Goal: Information Seeking & Learning: Learn about a topic

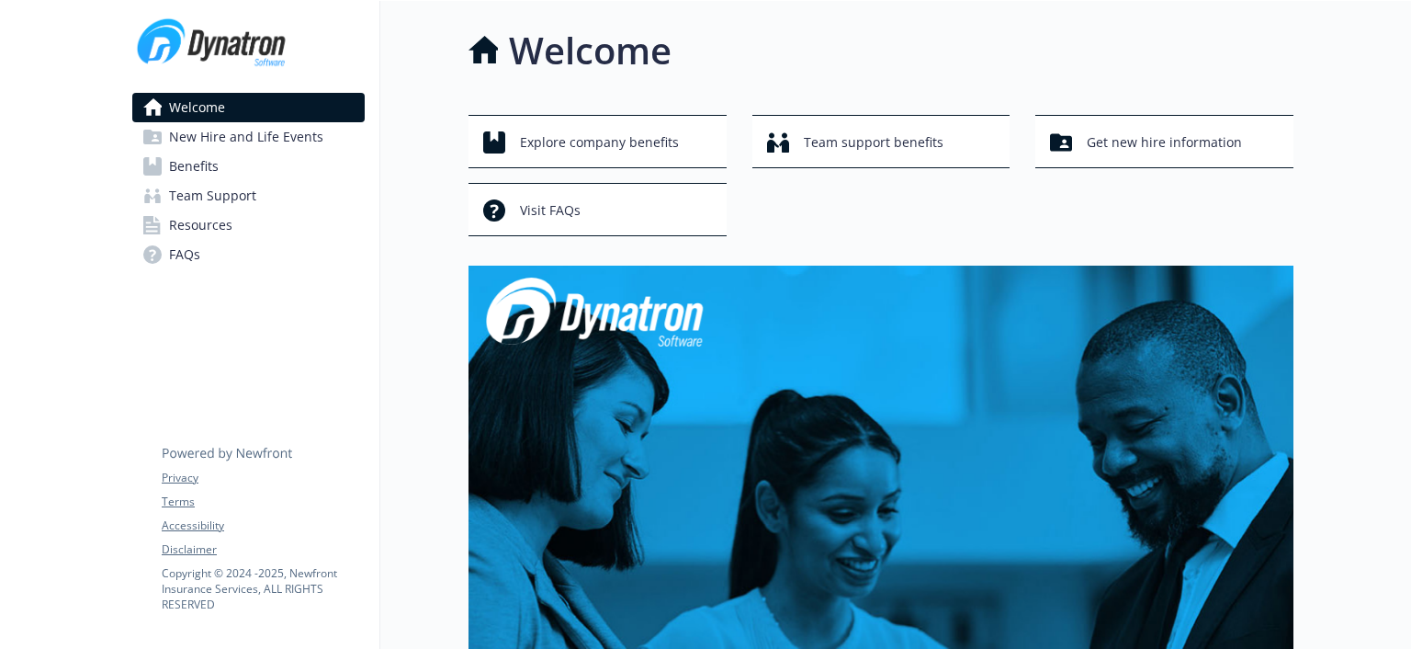
click at [229, 164] on link "Benefits" at bounding box center [248, 166] width 232 height 29
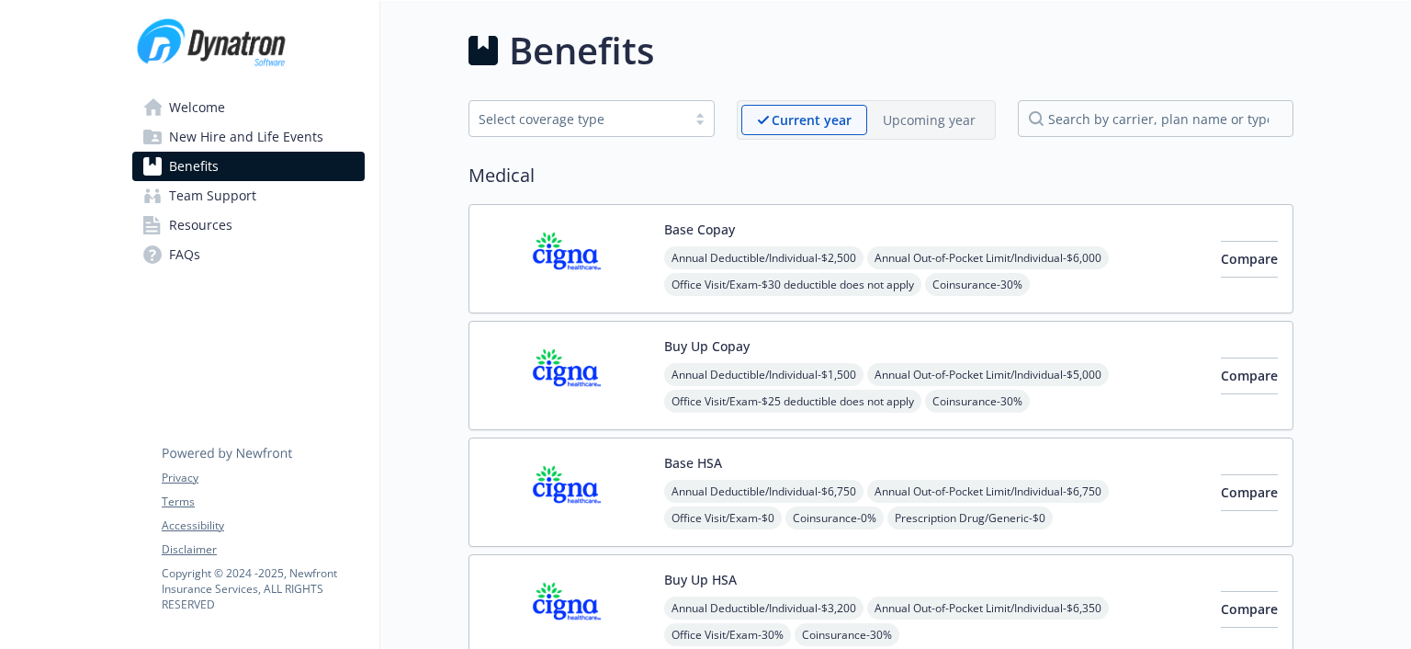
click at [220, 200] on span "Team Support" at bounding box center [212, 195] width 87 height 29
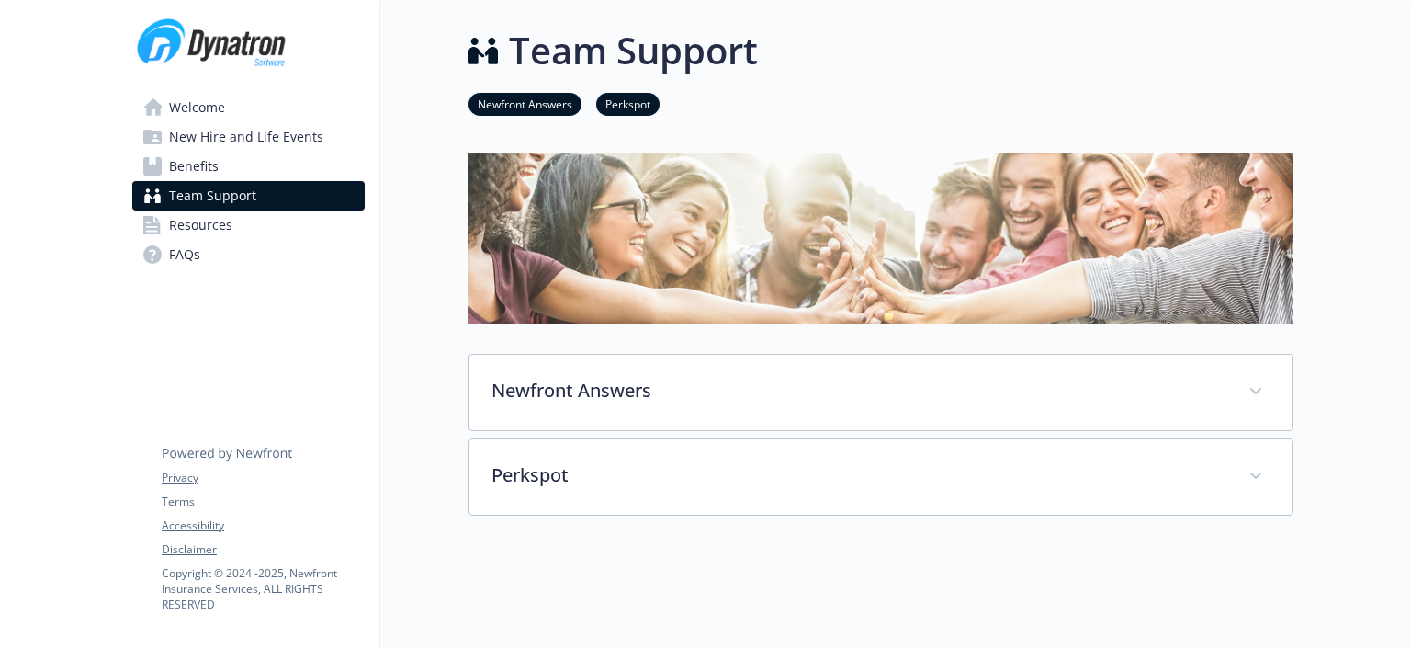
click at [216, 229] on span "Resources" at bounding box center [200, 224] width 63 height 29
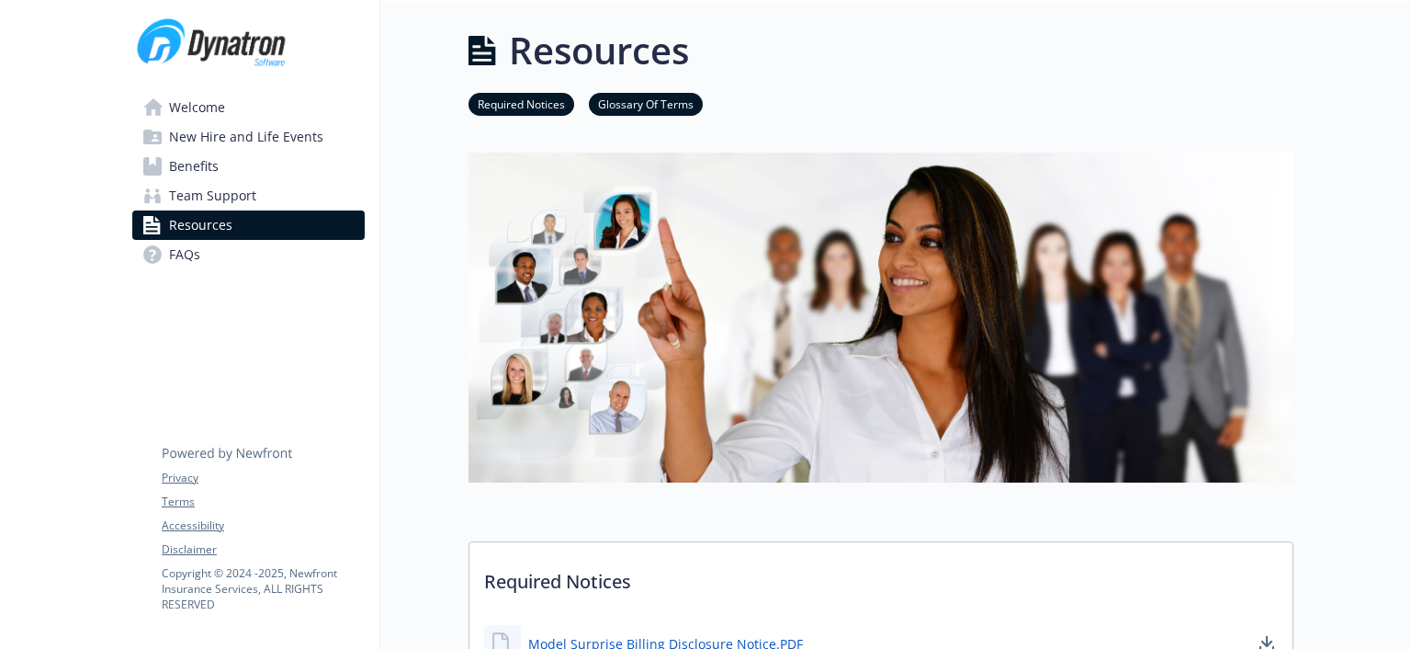
click at [209, 249] on link "FAQs" at bounding box center [248, 254] width 232 height 29
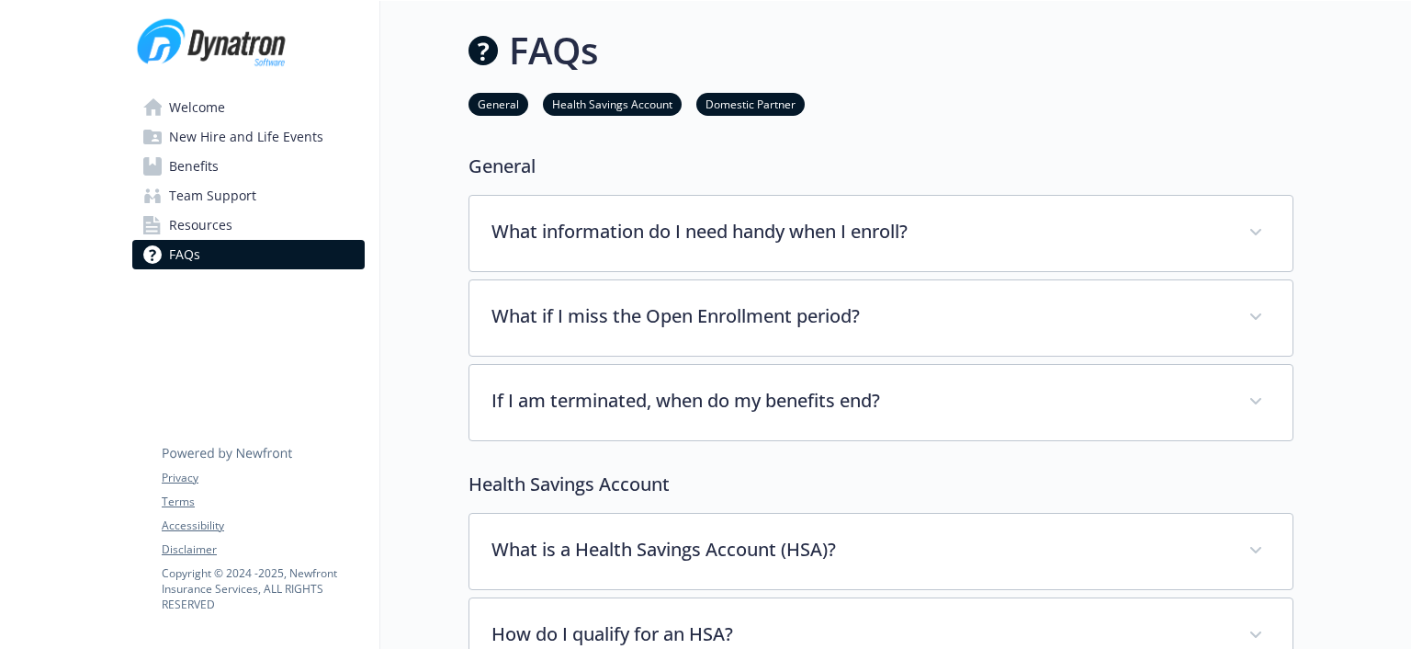
click at [209, 137] on span "New Hire and Life Events" at bounding box center [246, 136] width 154 height 29
